Goal: Transaction & Acquisition: Purchase product/service

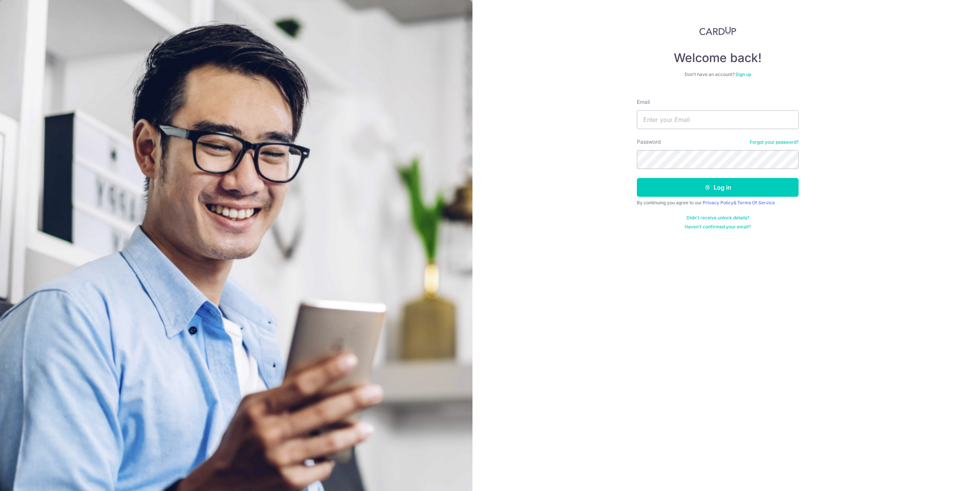
click at [672, 121] on input "Email" at bounding box center [718, 119] width 162 height 19
type input "kenneth.daniel.tan@outlook.com"
click at [670, 186] on button "Log in" at bounding box center [718, 187] width 162 height 19
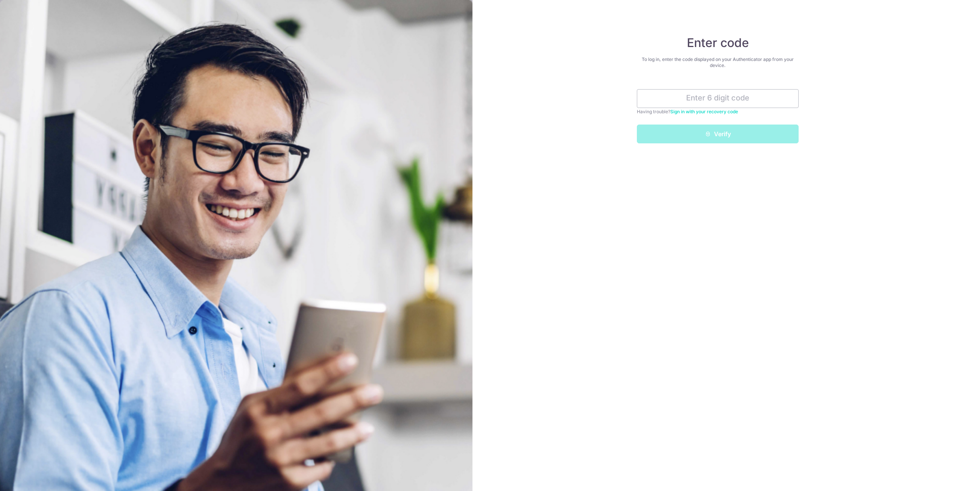
click at [725, 102] on input "text" at bounding box center [718, 98] width 162 height 19
click at [726, 102] on input "text" at bounding box center [718, 98] width 162 height 19
type input "248523"
click at [712, 132] on button "Verify" at bounding box center [718, 134] width 162 height 19
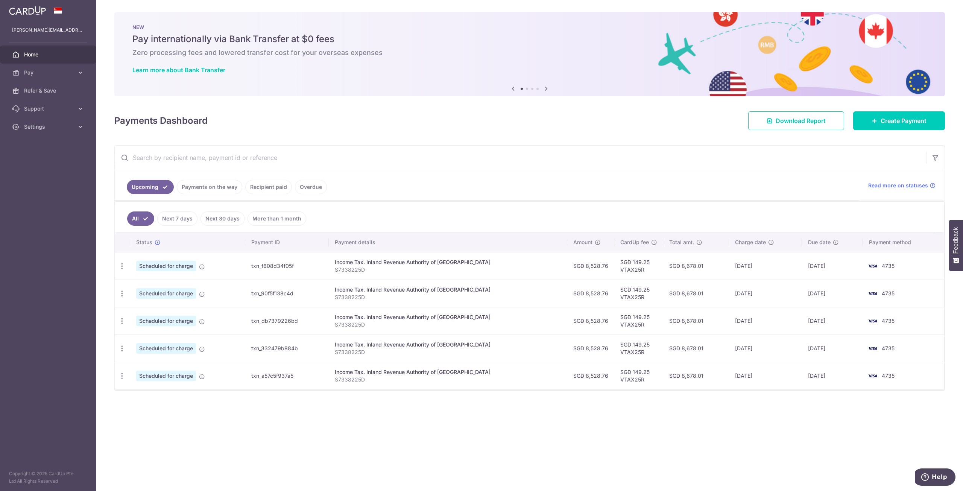
click at [78, 74] on icon at bounding box center [81, 73] width 8 height 8
click at [38, 109] on span "Recipients" at bounding box center [49, 109] width 50 height 8
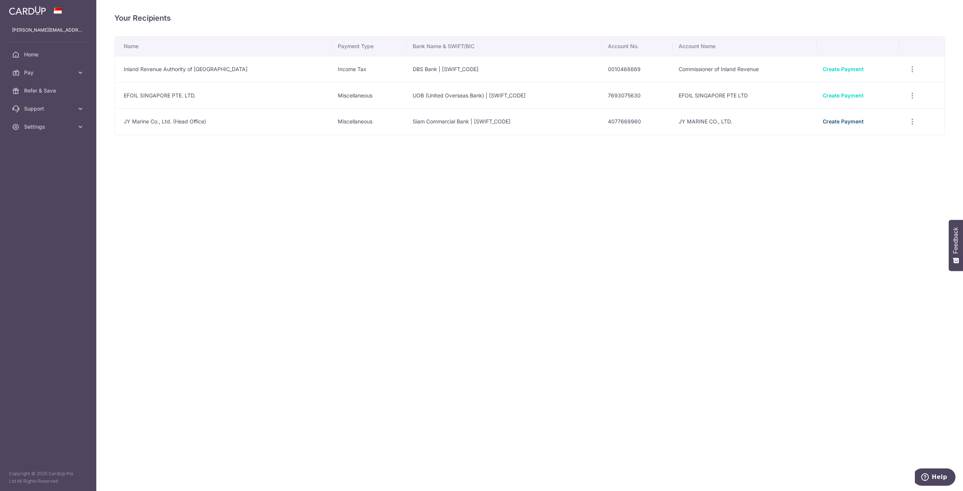
click at [848, 123] on link "Create Payment" at bounding box center [843, 121] width 41 height 6
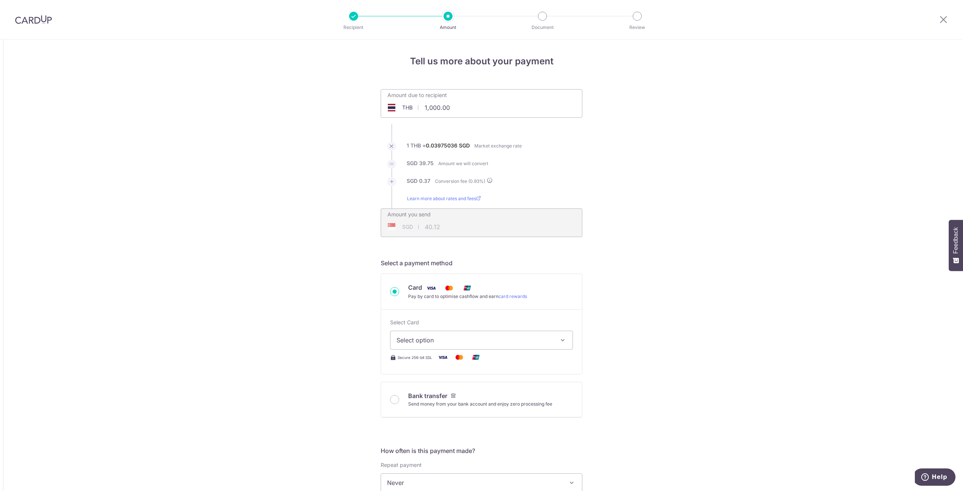
click at [446, 111] on input "1,000.00" at bounding box center [439, 107] width 116 height 17
drag, startPoint x: 467, startPoint y: 112, endPoint x: 429, endPoint y: 112, distance: 38.0
click at [434, 112] on input "1,000.00" at bounding box center [439, 107] width 116 height 17
click at [474, 112] on input "1,000.00" at bounding box center [439, 107] width 116 height 17
drag, startPoint x: 470, startPoint y: 109, endPoint x: 402, endPoint y: 108, distance: 67.4
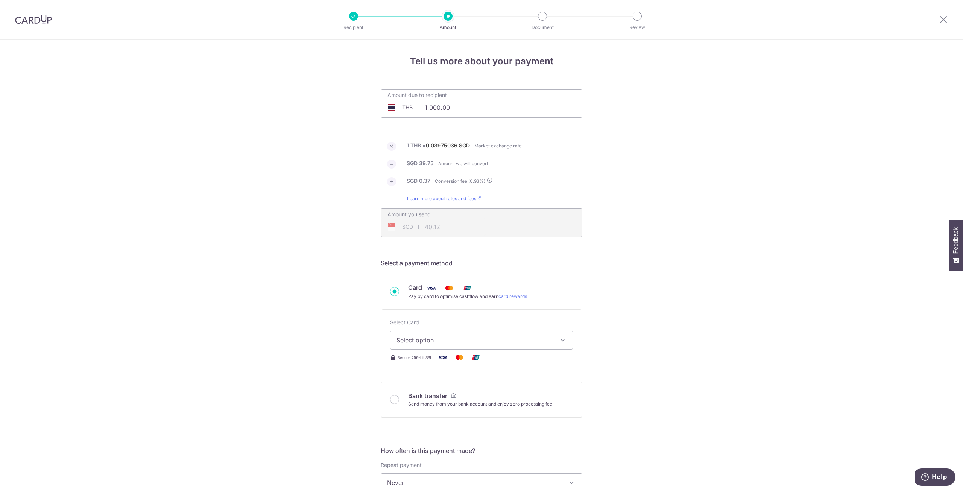
click at [402, 108] on div "THB 1,000.00 1000" at bounding box center [439, 107] width 116 height 17
click at [660, 157] on div "Tell us more about your payment Amount due to recipient THB 121257 1000 1 THB =…" at bounding box center [481, 499] width 963 height 919
type input "121,257.00"
type input "4,864.63"
type input "49,999.00"
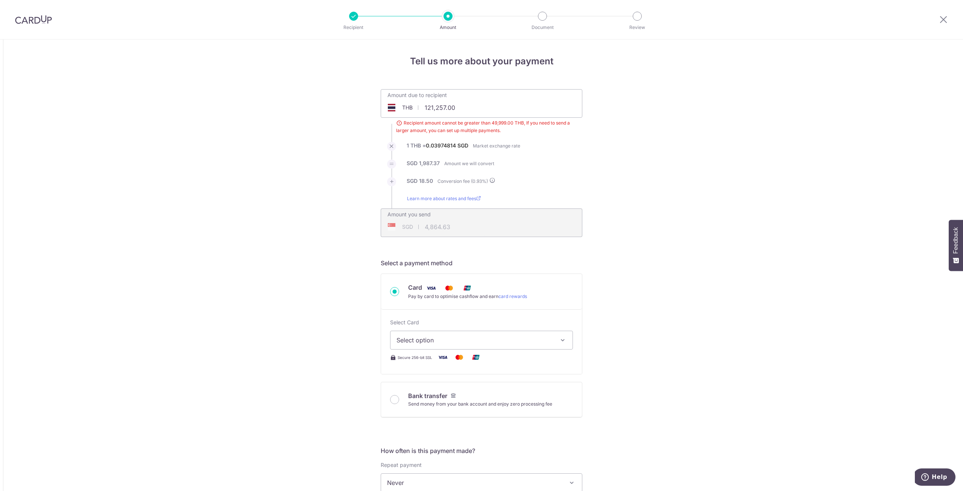
type input "2,005.87"
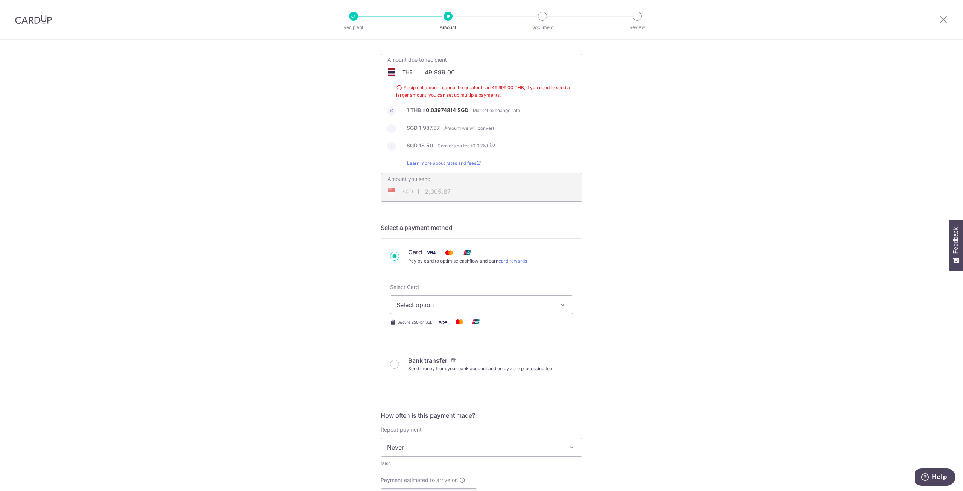
scroll to position [75, 0]
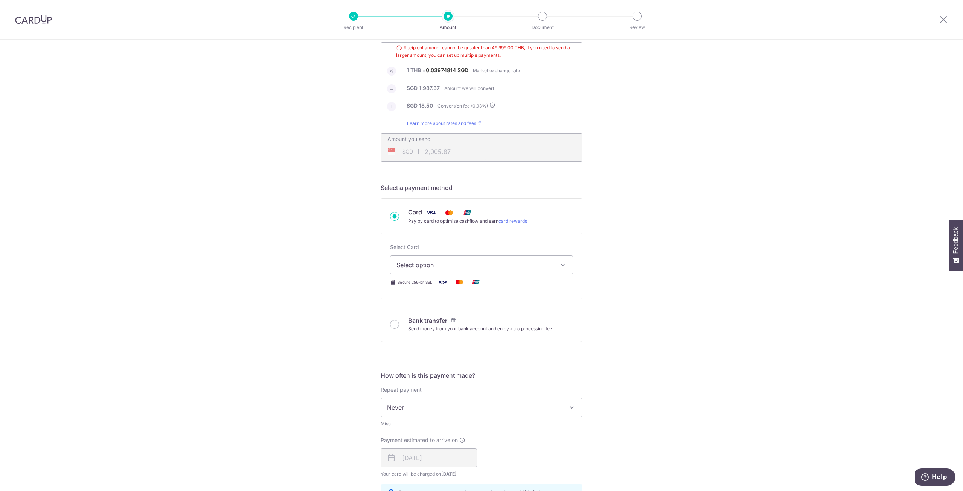
click at [566, 270] on button "Select option" at bounding box center [481, 264] width 183 height 19
click at [457, 319] on span "**** 4735" at bounding box center [482, 318] width 170 height 9
type input "49,999.00"
type input "2,006.02"
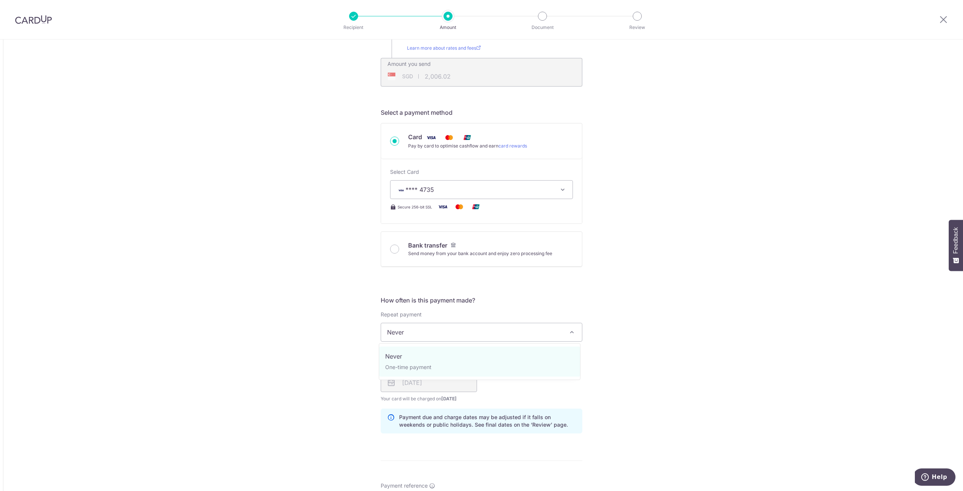
click at [571, 335] on span at bounding box center [571, 332] width 9 height 9
click at [640, 328] on div "Tell us more about your payment Amount due to recipient THB 49,999.00 49999 Rec…" at bounding box center [481, 333] width 963 height 888
click at [533, 332] on span "Never" at bounding box center [481, 332] width 201 height 18
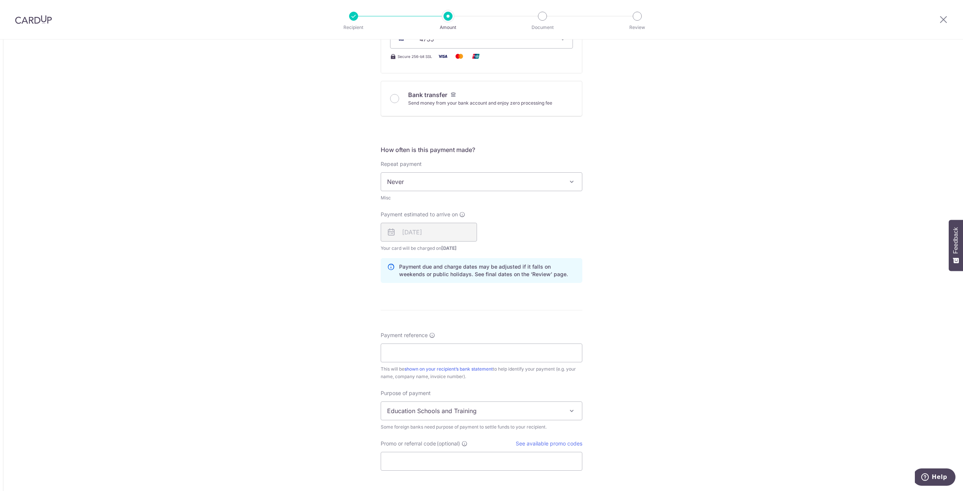
scroll to position [339, 0]
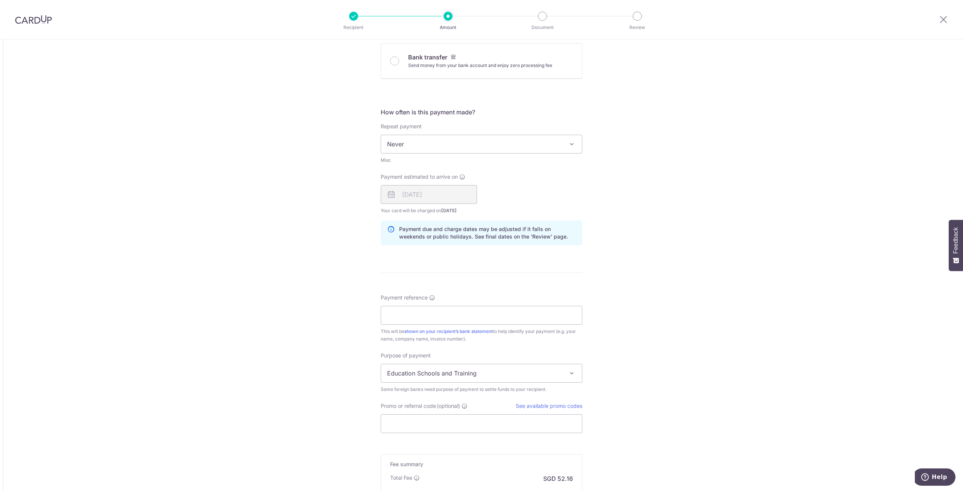
click at [561, 374] on span "Education Schools and Training" at bounding box center [481, 373] width 201 height 18
click at [679, 344] on div "Tell us more about your payment Amount due to recipient THB 49,999.00 49999 Rec…" at bounding box center [481, 145] width 963 height 888
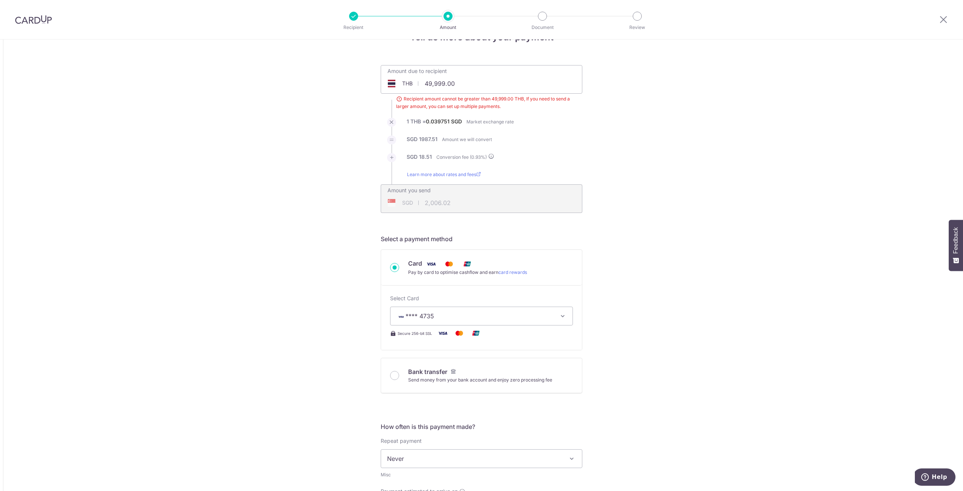
scroll to position [0, 0]
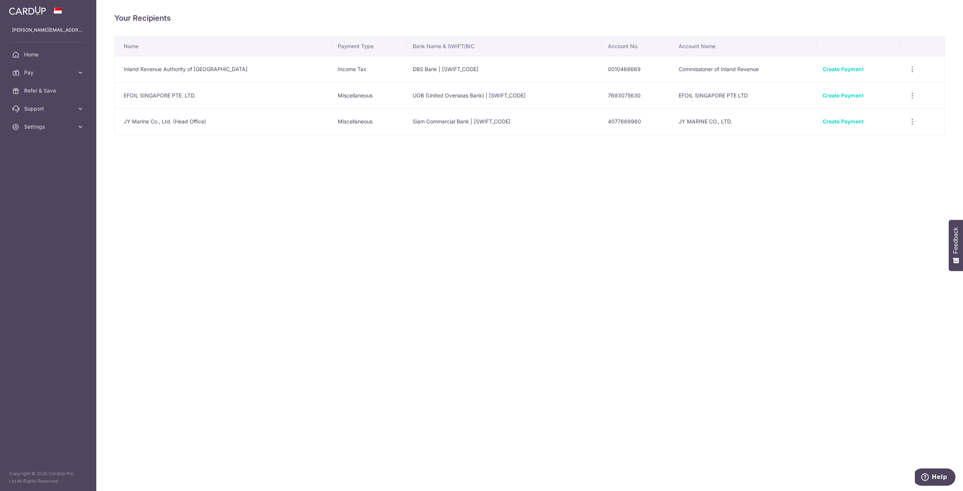
click at [909, 123] on icon "button" at bounding box center [913, 122] width 8 height 8
click at [874, 142] on span "View/Edit" at bounding box center [887, 142] width 51 height 9
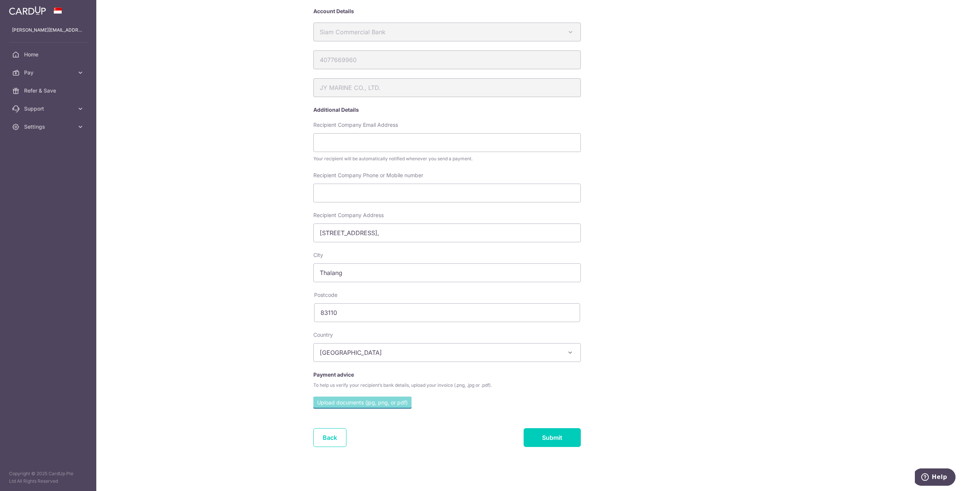
scroll to position [54, 0]
click at [332, 192] on input "Recipient Company Phone or Mobile number" at bounding box center [447, 192] width 268 height 19
type input "+66885006150"
click at [543, 439] on input "Submit" at bounding box center [552, 437] width 57 height 19
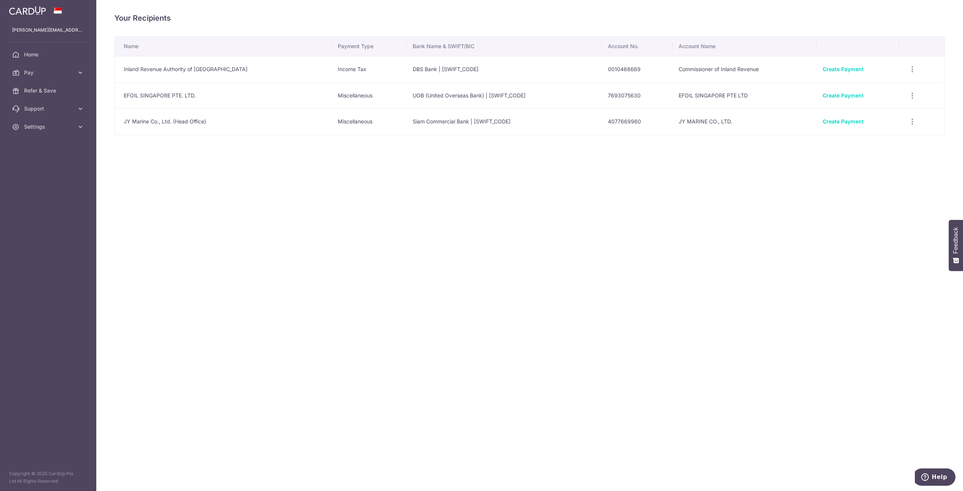
click at [910, 123] on icon "button" at bounding box center [913, 122] width 8 height 8
click at [867, 160] on span "Linked Payments" at bounding box center [886, 161] width 48 height 8
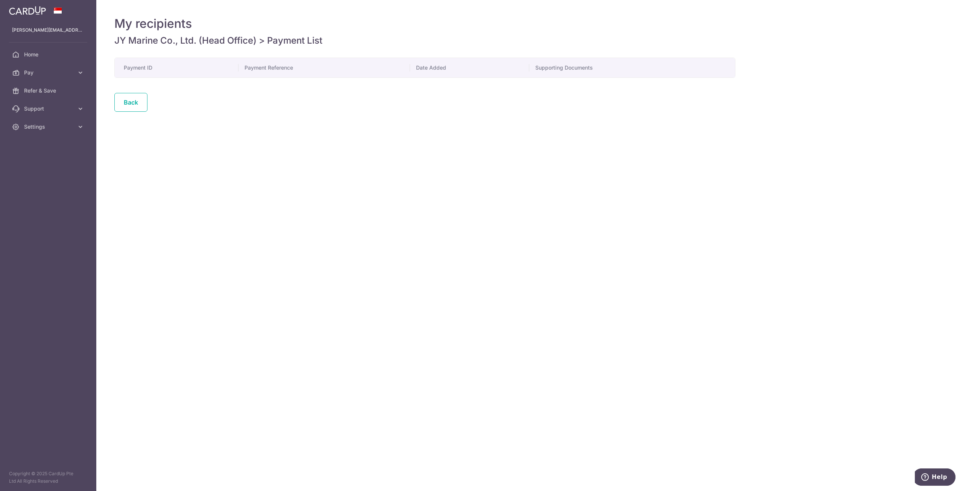
click at [140, 102] on link "Back" at bounding box center [130, 102] width 33 height 19
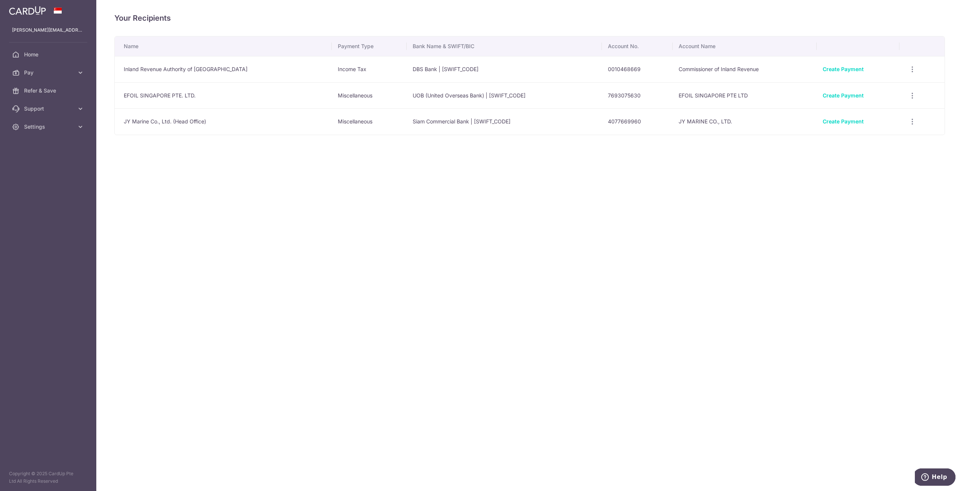
click at [909, 122] on icon "button" at bounding box center [913, 122] width 8 height 8
click at [869, 145] on span "View/Edit" at bounding box center [887, 142] width 51 height 9
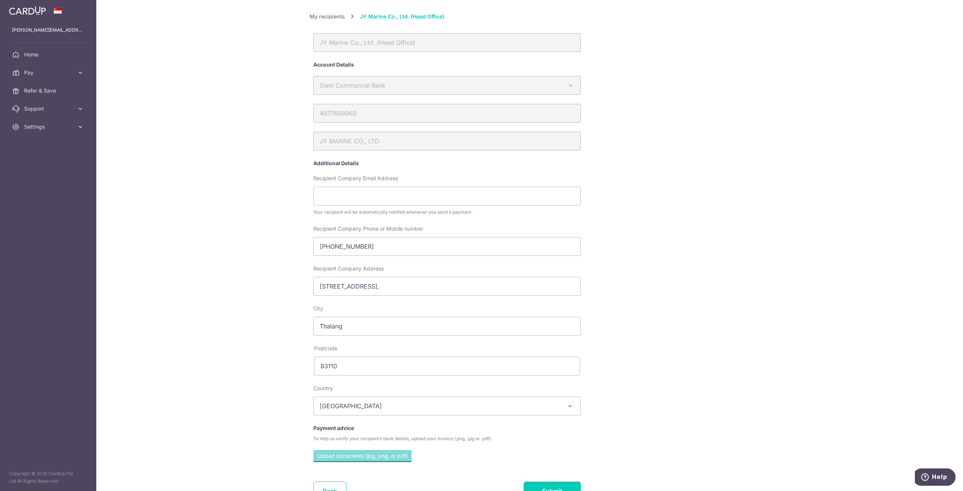
click at [78, 75] on icon at bounding box center [81, 73] width 8 height 8
click at [46, 108] on span "Recipients" at bounding box center [49, 109] width 50 height 8
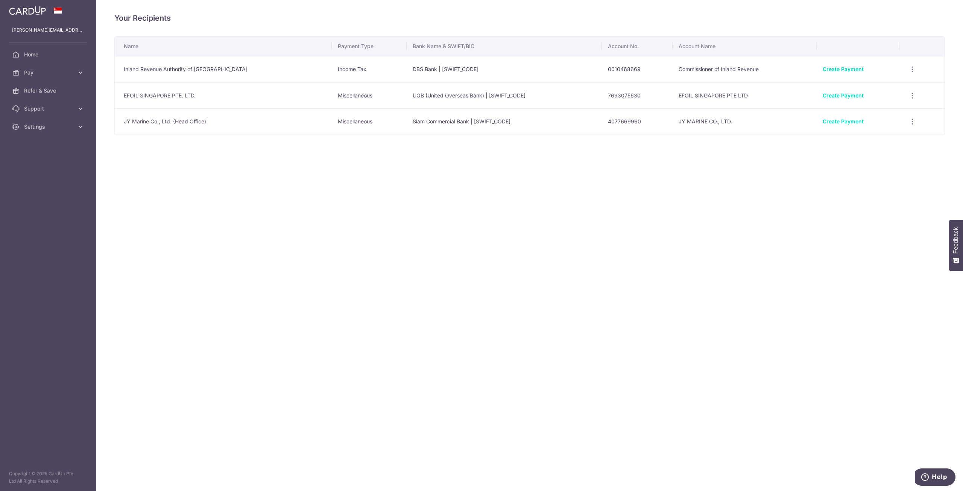
click at [74, 73] on link "Pay" at bounding box center [48, 73] width 96 height 18
click at [51, 88] on span "Payments" at bounding box center [49, 91] width 50 height 8
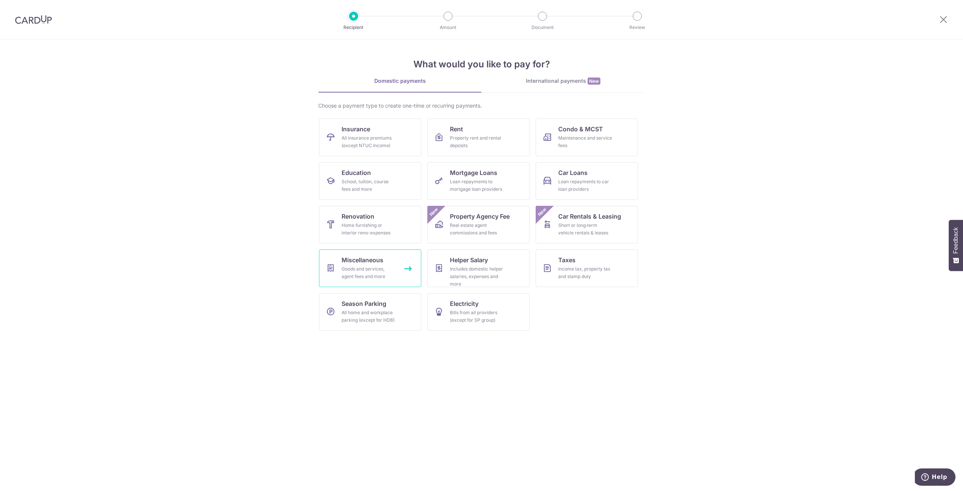
click at [364, 266] on div "Goods and services, agent fees and more" at bounding box center [369, 272] width 54 height 15
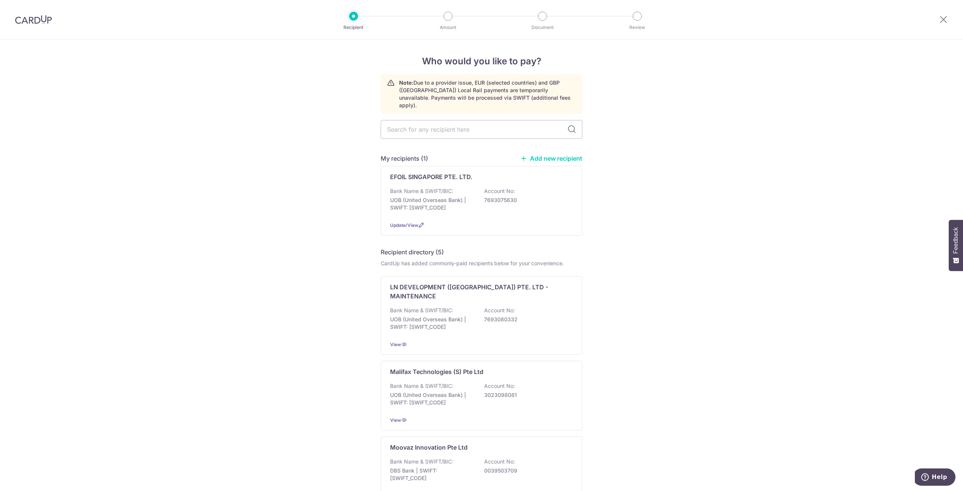
click at [549, 127] on input "text" at bounding box center [482, 129] width 202 height 19
type input "JY marine"
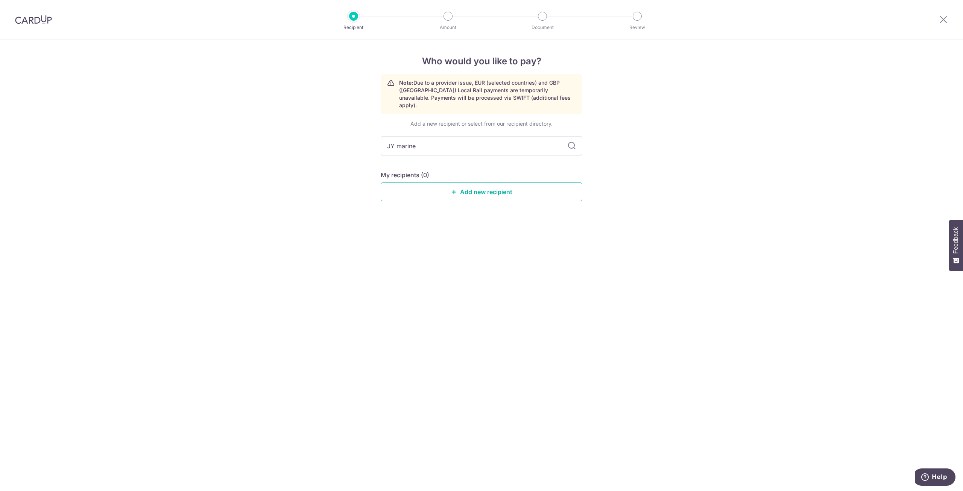
click at [454, 189] on icon at bounding box center [454, 192] width 6 height 6
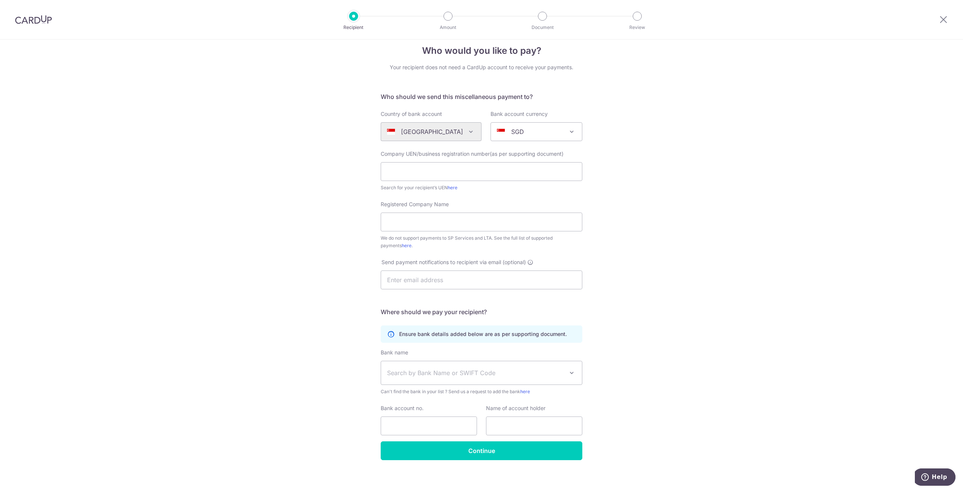
scroll to position [15, 0]
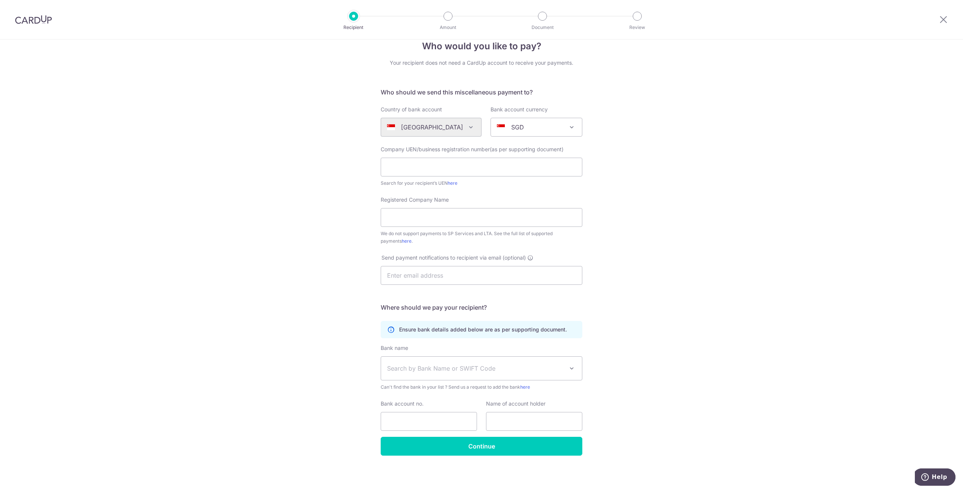
click at [463, 131] on div "[GEOGRAPHIC_DATA] [GEOGRAPHIC_DATA] [GEOGRAPHIC_DATA] [GEOGRAPHIC_DATA] [GEOGRA…" at bounding box center [431, 127] width 101 height 19
click at [465, 128] on div "[GEOGRAPHIC_DATA] [GEOGRAPHIC_DATA] [GEOGRAPHIC_DATA] [GEOGRAPHIC_DATA] [GEOGRA…" at bounding box center [431, 127] width 101 height 19
click at [399, 129] on div "[GEOGRAPHIC_DATA] [GEOGRAPHIC_DATA] [GEOGRAPHIC_DATA] [GEOGRAPHIC_DATA] [GEOGRA…" at bounding box center [431, 127] width 101 height 19
click at [446, 127] on div "[GEOGRAPHIC_DATA] [GEOGRAPHIC_DATA] [GEOGRAPHIC_DATA] [GEOGRAPHIC_DATA] [GEOGRA…" at bounding box center [431, 127] width 101 height 19
click at [545, 130] on div "SGD" at bounding box center [530, 127] width 67 height 9
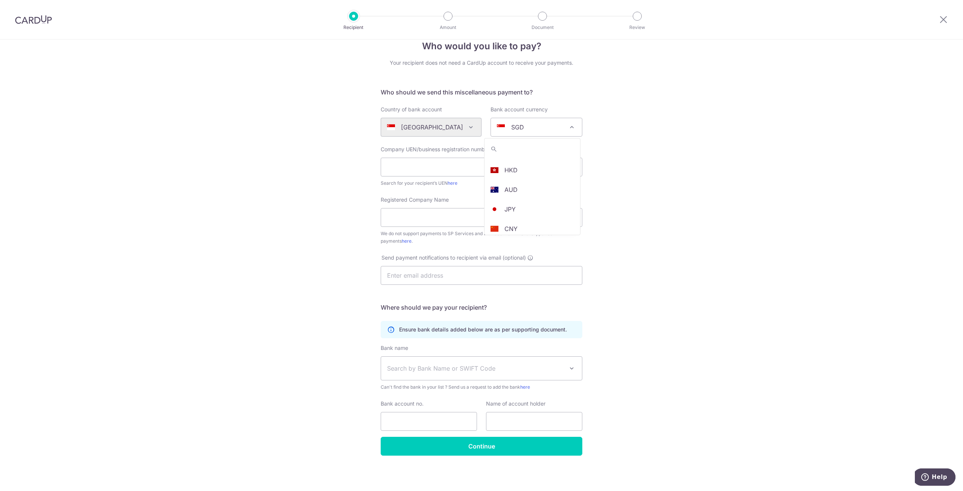
scroll to position [75, 0]
click at [446, 128] on div "[GEOGRAPHIC_DATA] [GEOGRAPHIC_DATA] [GEOGRAPHIC_DATA] [GEOGRAPHIC_DATA] [GEOGRA…" at bounding box center [431, 127] width 101 height 19
click at [413, 132] on div "[GEOGRAPHIC_DATA] [GEOGRAPHIC_DATA] [GEOGRAPHIC_DATA] [GEOGRAPHIC_DATA] [GEOGRA…" at bounding box center [431, 127] width 101 height 19
click at [353, 132] on div "Who would you like to pay? Your recipient does not need a CardUp account to rec…" at bounding box center [481, 257] width 963 height 467
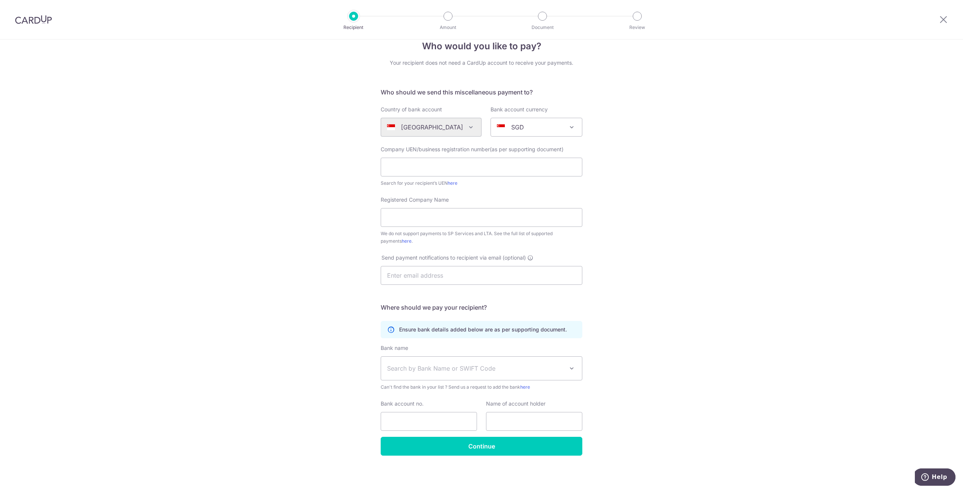
click at [463, 130] on div "[GEOGRAPHIC_DATA] [GEOGRAPHIC_DATA] [GEOGRAPHIC_DATA] [GEOGRAPHIC_DATA] [GEOGRA…" at bounding box center [431, 127] width 101 height 19
click at [409, 126] on div "[GEOGRAPHIC_DATA] [GEOGRAPHIC_DATA] [GEOGRAPHIC_DATA] [GEOGRAPHIC_DATA] [GEOGRA…" at bounding box center [431, 127] width 101 height 19
click at [397, 169] on input "text" at bounding box center [482, 167] width 202 height 19
click at [603, 153] on div "Who would you like to pay? Your recipient does not need a CardUp account to rec…" at bounding box center [481, 257] width 963 height 467
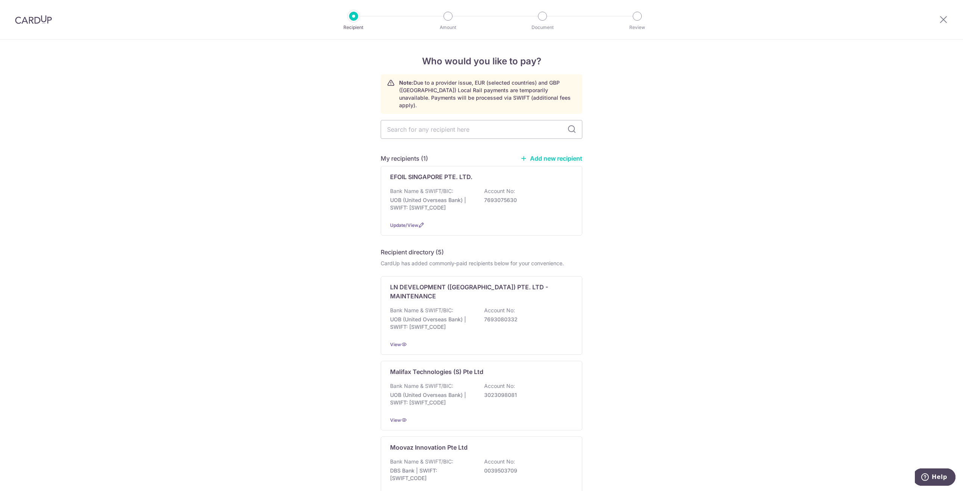
drag, startPoint x: 549, startPoint y: 152, endPoint x: 512, endPoint y: 47, distance: 111.3
click at [549, 155] on link "Add new recipient" at bounding box center [551, 159] width 62 height 8
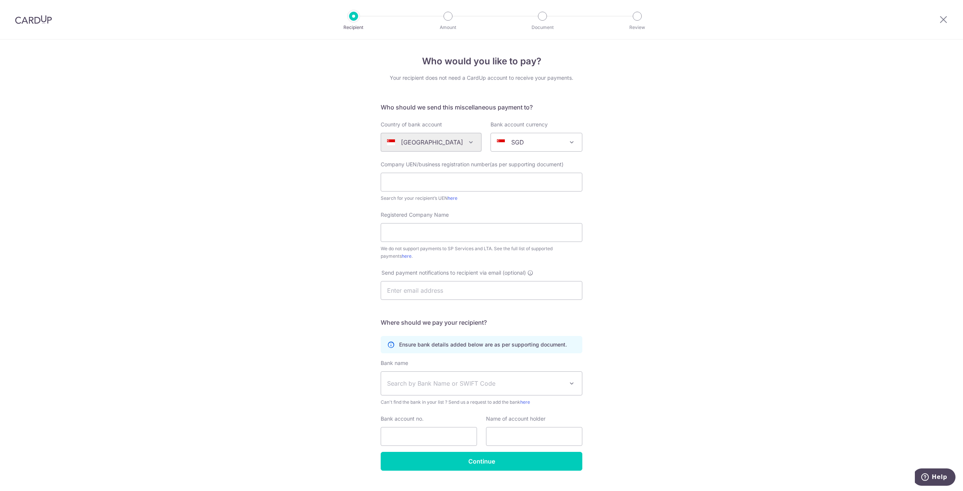
click at [435, 140] on div "[GEOGRAPHIC_DATA] [GEOGRAPHIC_DATA] [GEOGRAPHIC_DATA] [GEOGRAPHIC_DATA] [GEOGRA…" at bounding box center [431, 142] width 101 height 19
click at [430, 143] on div "[GEOGRAPHIC_DATA] [GEOGRAPHIC_DATA] [GEOGRAPHIC_DATA] [GEOGRAPHIC_DATA] [GEOGRA…" at bounding box center [431, 142] width 101 height 19
click at [455, 143] on div "[GEOGRAPHIC_DATA] [GEOGRAPHIC_DATA] [GEOGRAPHIC_DATA] [GEOGRAPHIC_DATA] [GEOGRA…" at bounding box center [431, 142] width 101 height 19
click at [37, 23] on img at bounding box center [33, 19] width 37 height 9
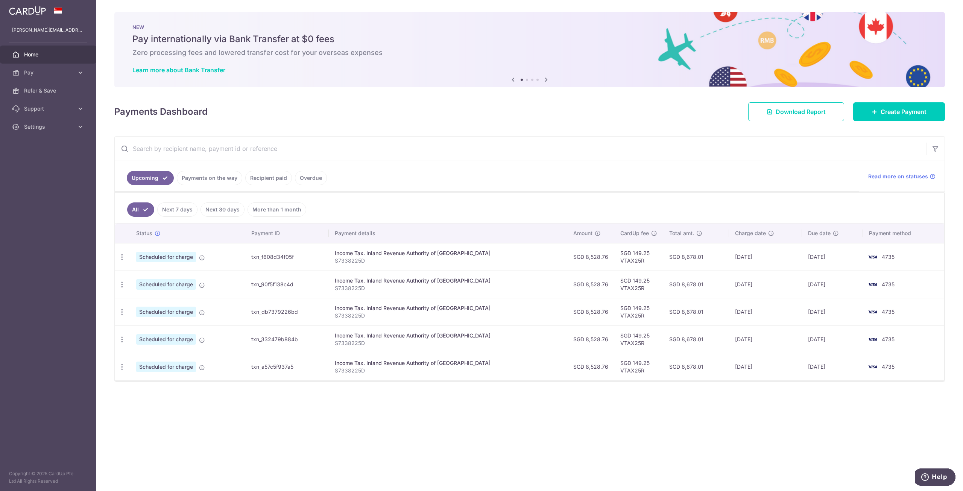
click at [47, 73] on span "Pay" at bounding box center [49, 73] width 50 height 8
click at [40, 91] on span "Payments" at bounding box center [49, 91] width 50 height 8
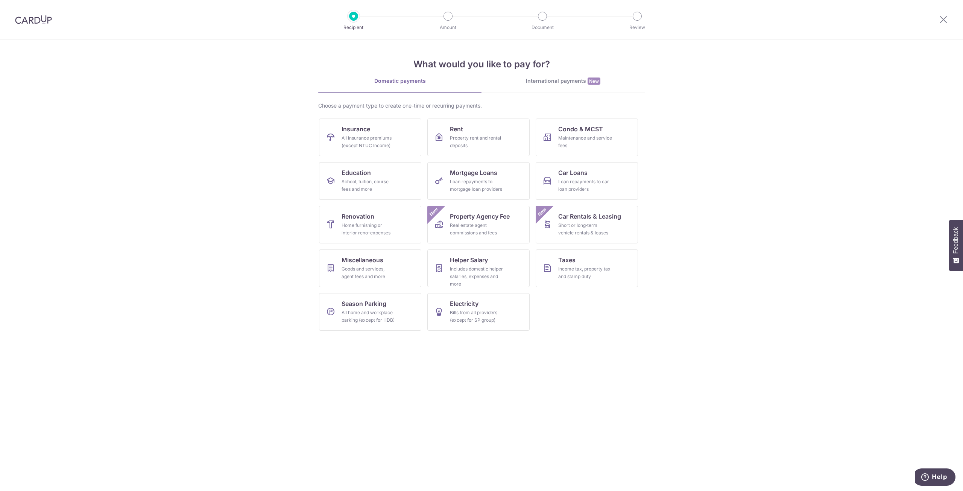
click at [549, 83] on div "International payments New" at bounding box center [563, 81] width 163 height 8
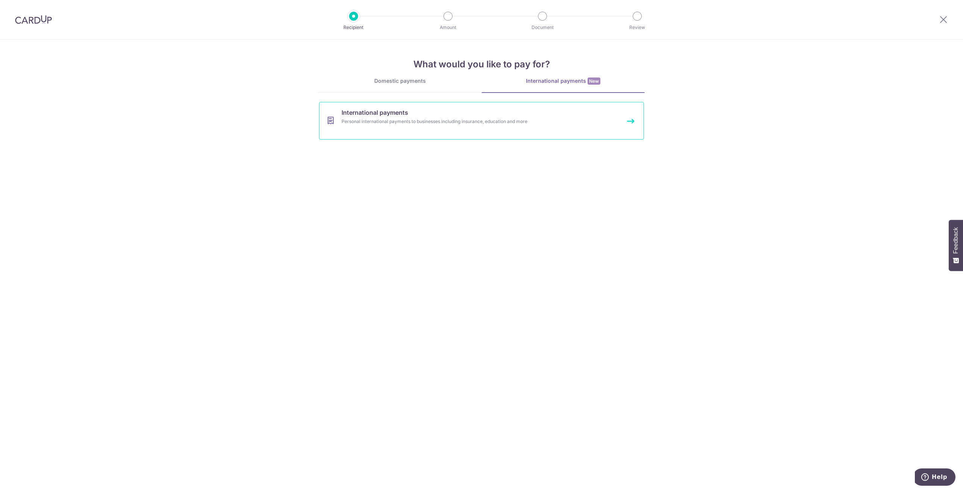
click at [388, 123] on div "Personal international payments to businesses including insurance, education an…" at bounding box center [472, 122] width 260 height 8
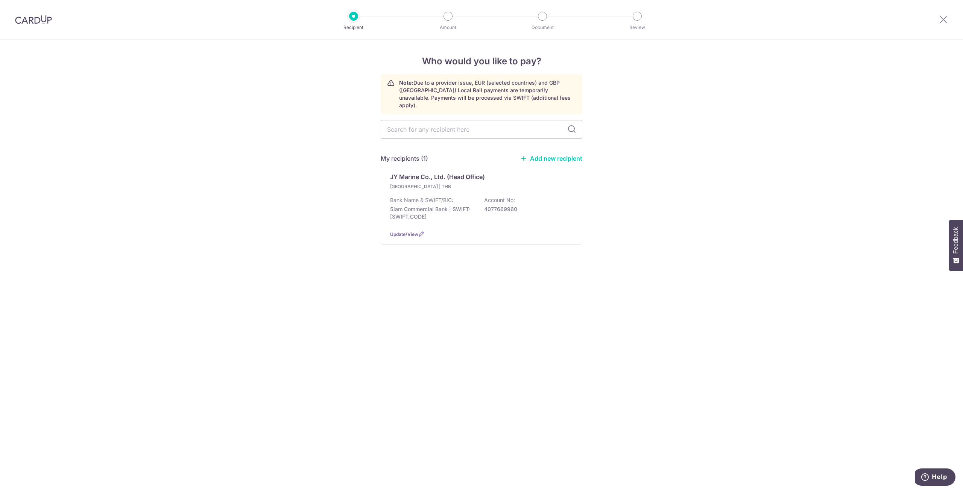
click at [551, 155] on link "Add new recipient" at bounding box center [551, 159] width 62 height 8
select select
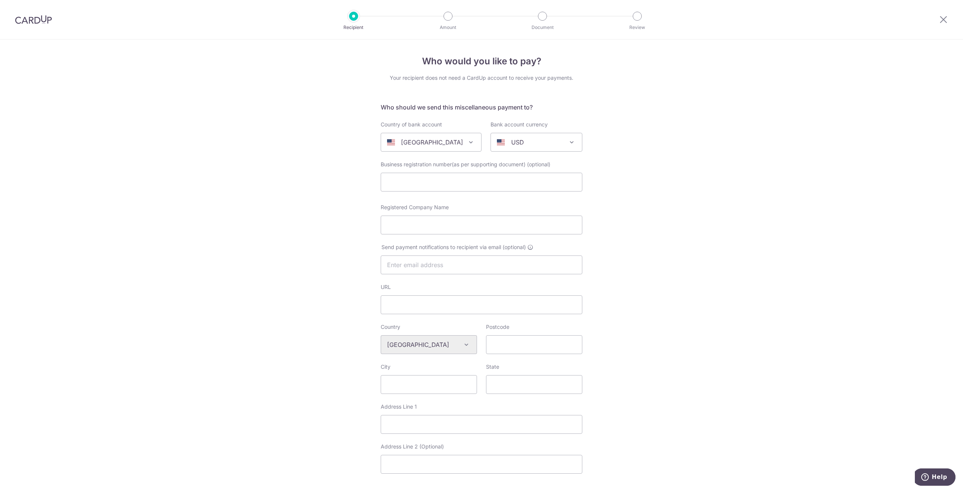
click at [444, 148] on span "[GEOGRAPHIC_DATA]" at bounding box center [431, 142] width 100 height 18
type input "t"
select select "218"
select select "[GEOGRAPHIC_DATA]"
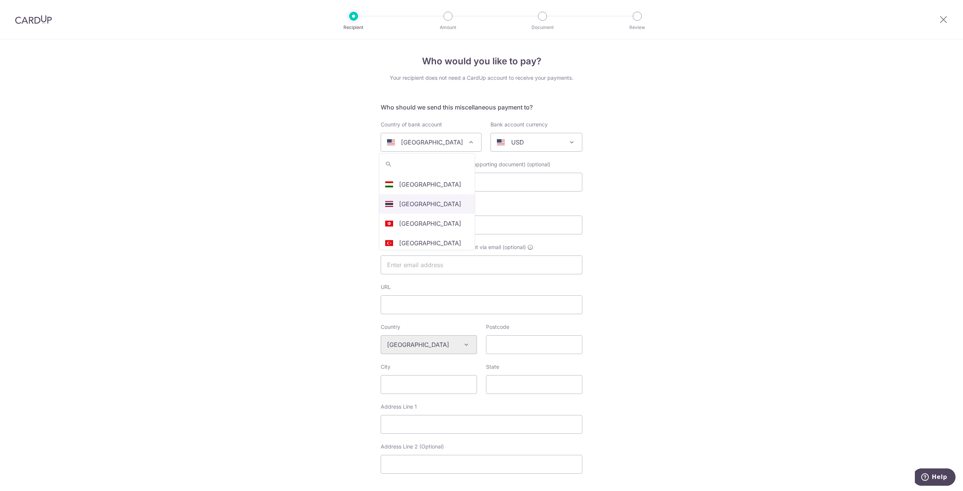
select select
click at [513, 141] on p "AUD" at bounding box center [517, 142] width 13 height 9
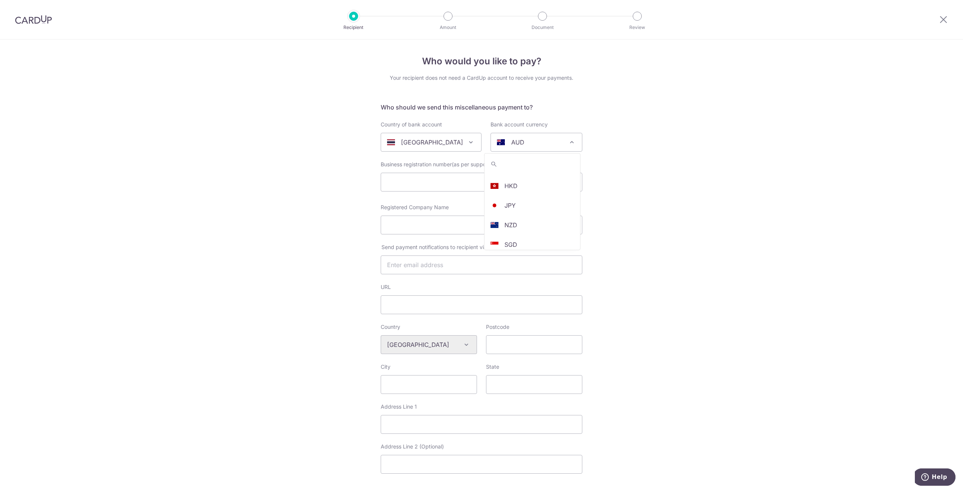
scroll to position [160, 0]
select select "17"
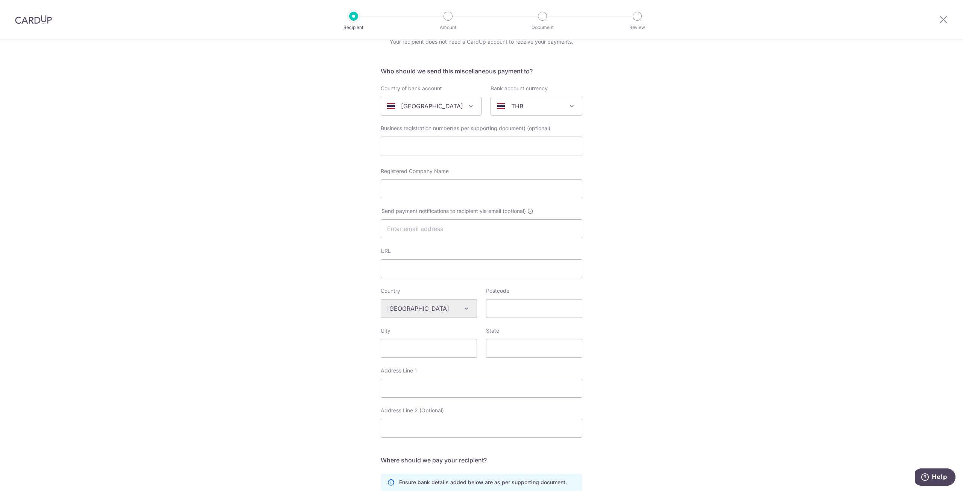
scroll to position [0, 0]
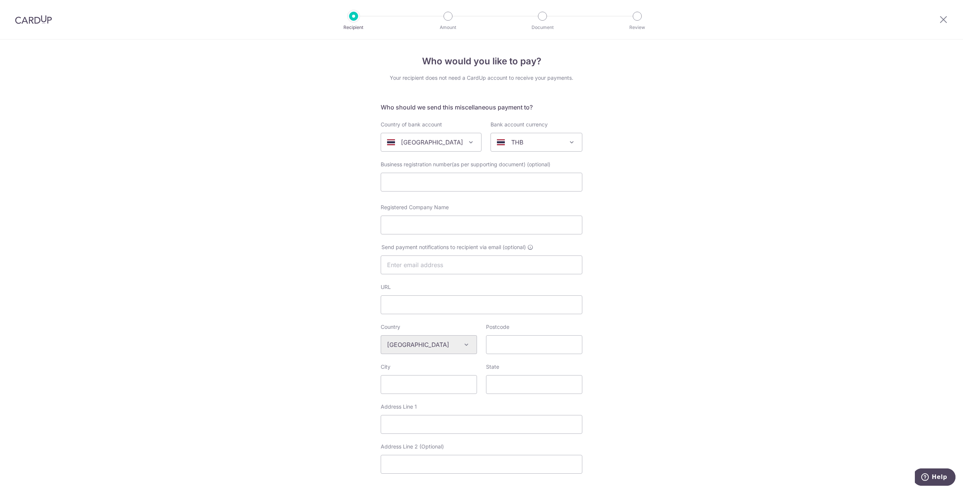
click at [40, 22] on img at bounding box center [33, 19] width 37 height 9
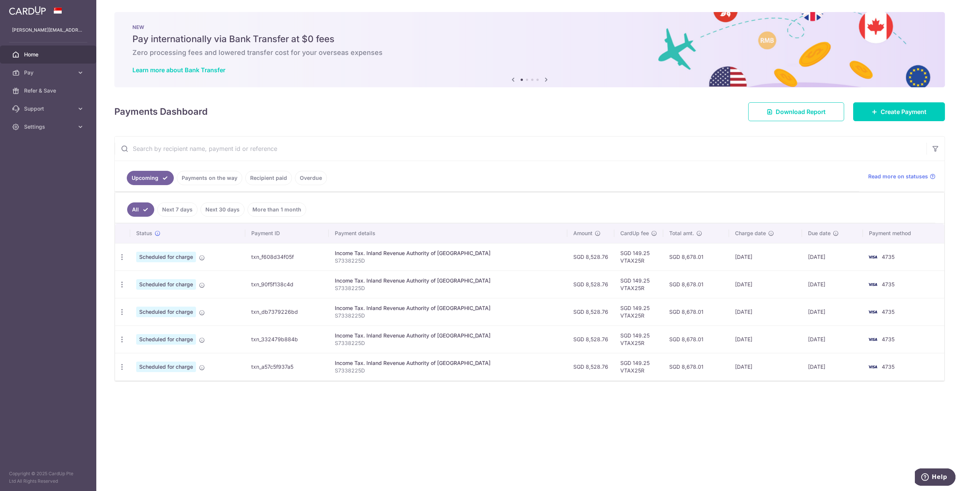
click at [63, 71] on span "Pay" at bounding box center [49, 73] width 50 height 8
click at [47, 90] on span "Payments" at bounding box center [49, 91] width 50 height 8
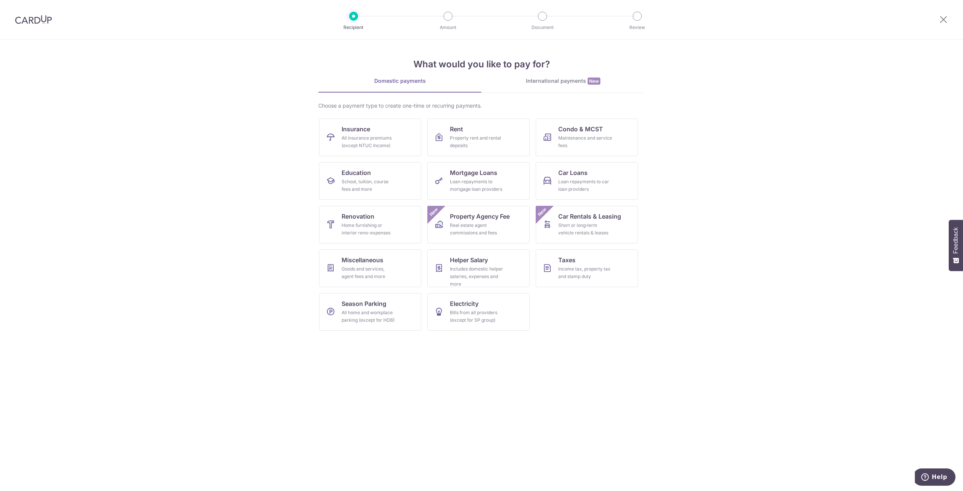
click at [579, 78] on div "International payments New" at bounding box center [563, 81] width 163 height 8
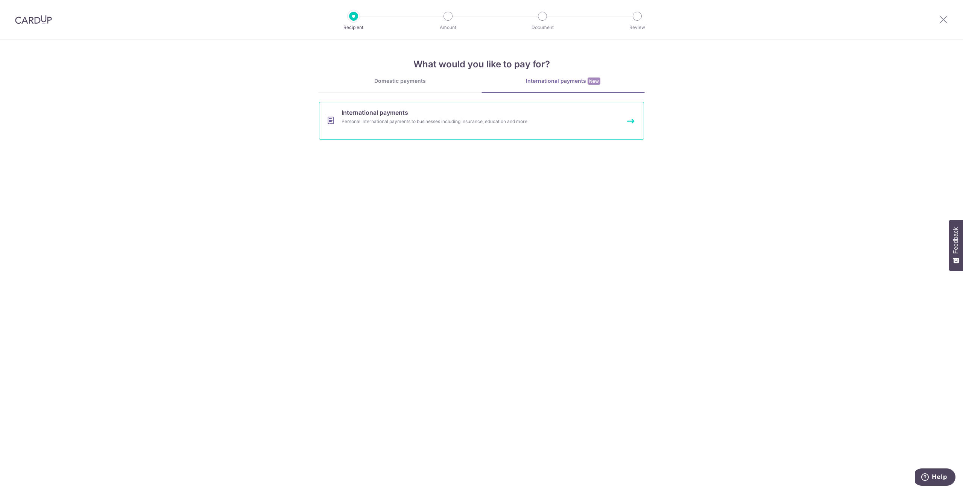
click at [380, 117] on link "International payments Personal international payments to businesses including …" at bounding box center [481, 121] width 325 height 38
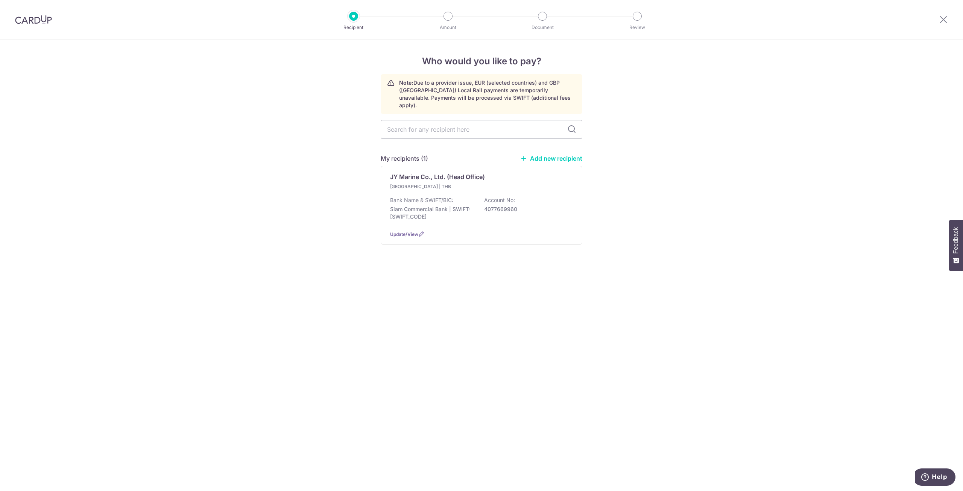
click at [572, 169] on div "JY Marine Co., Ltd. (Head Office) [GEOGRAPHIC_DATA] | THB Bank Name & SWIFT/BIC…" at bounding box center [482, 205] width 202 height 79
click at [397, 230] on div "Update/View" at bounding box center [481, 234] width 183 height 8
click at [418, 231] on span "Update/View" at bounding box center [404, 234] width 28 height 6
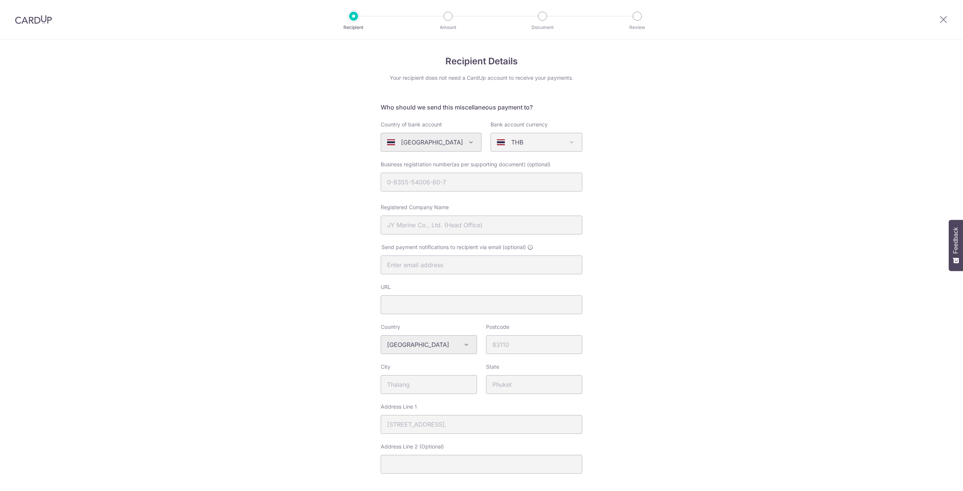
select select "23302"
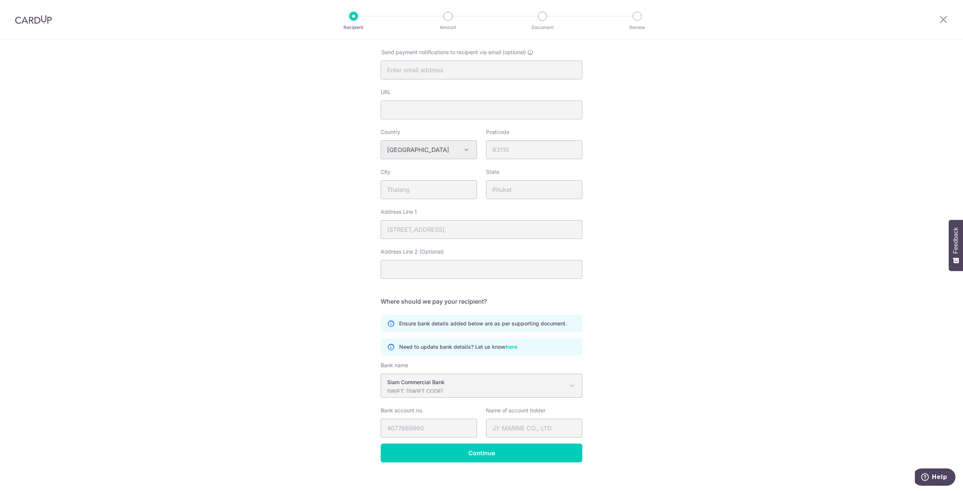
scroll to position [202, 0]
